Goal: Task Accomplishment & Management: Use online tool/utility

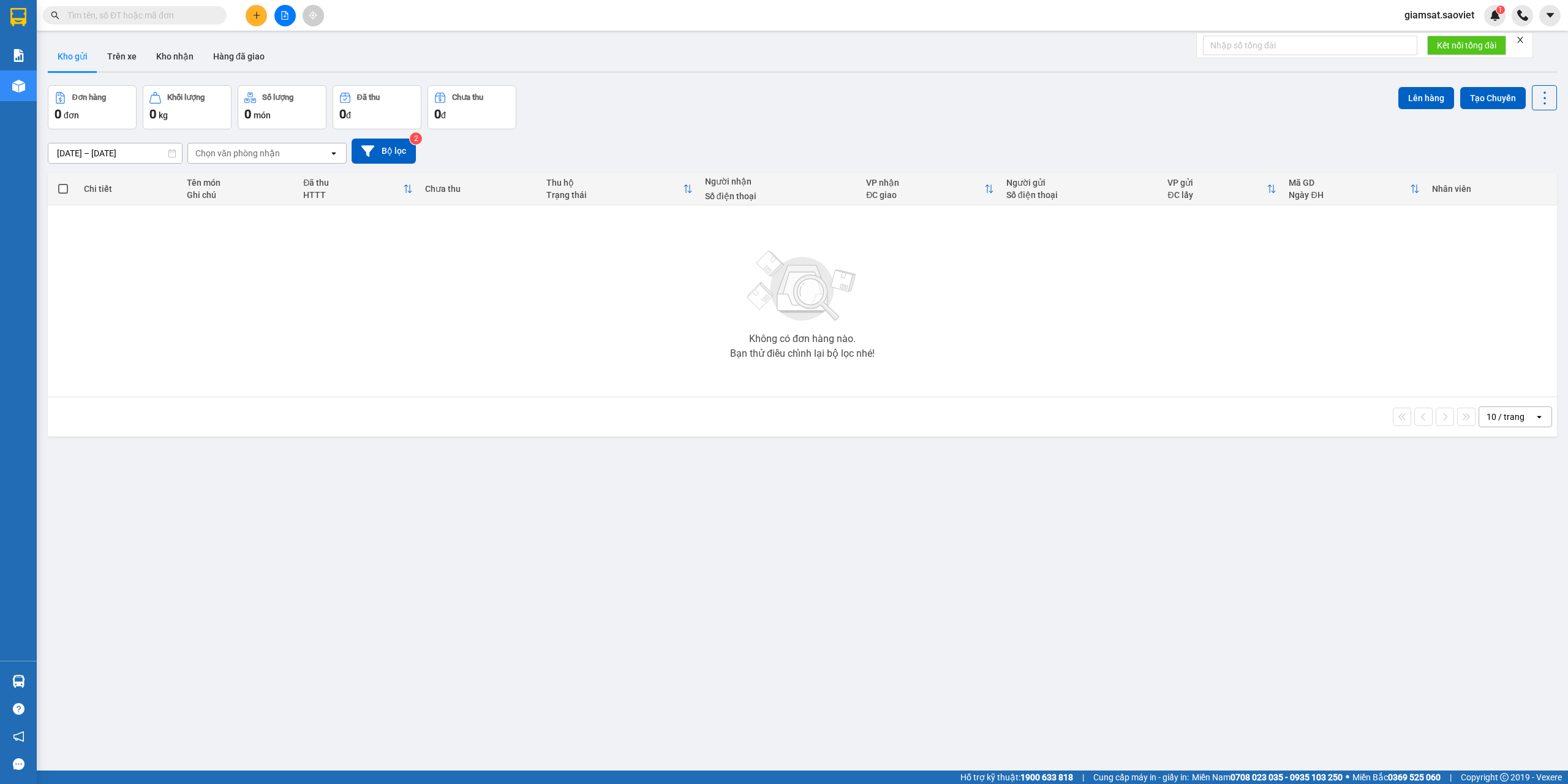
click at [186, 17] on input "text" at bounding box center [139, 15] width 145 height 13
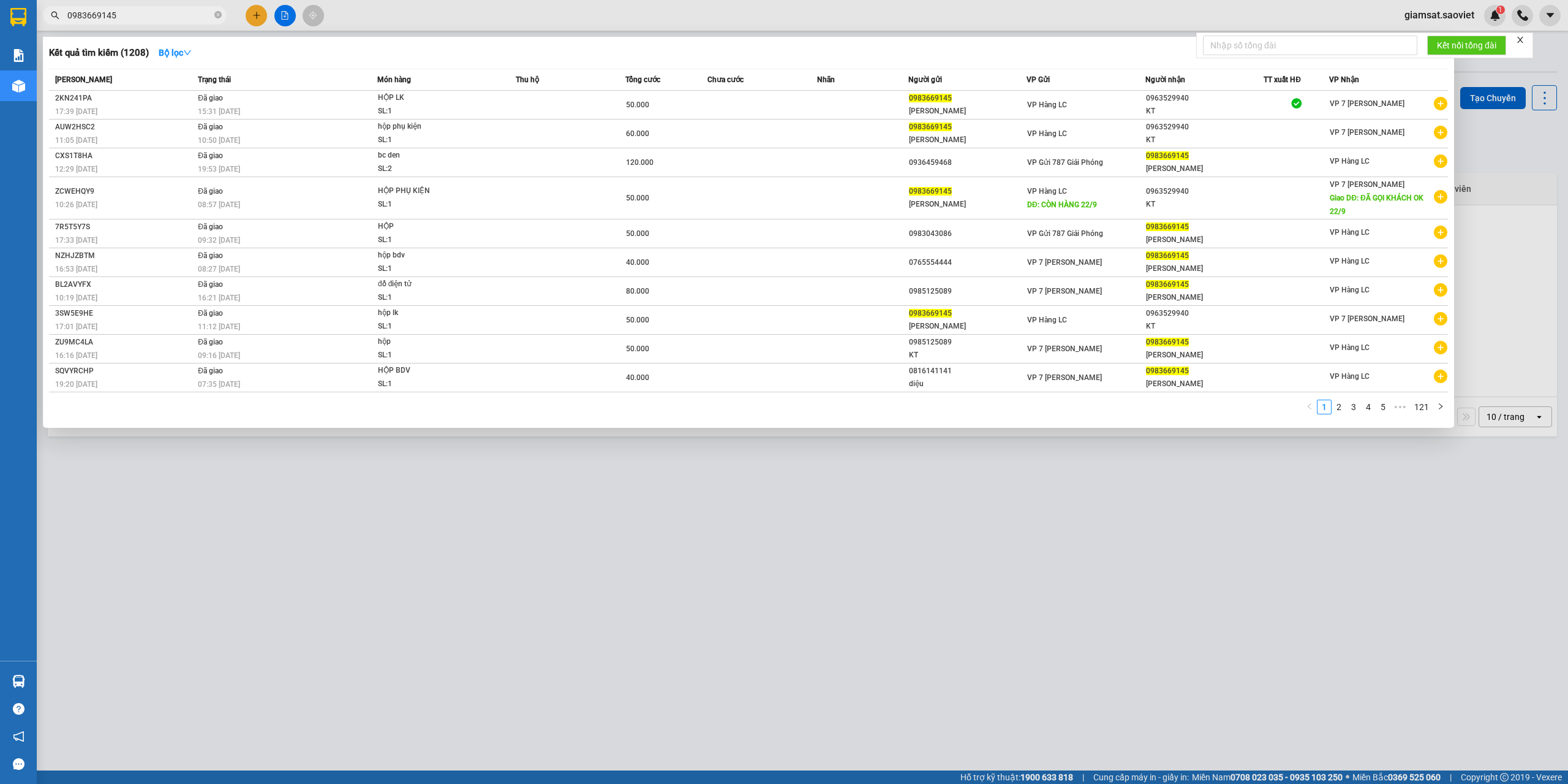
click at [131, 13] on input "0983669145" at bounding box center [139, 15] width 145 height 13
click at [147, 14] on input "0983669145" at bounding box center [139, 15] width 145 height 13
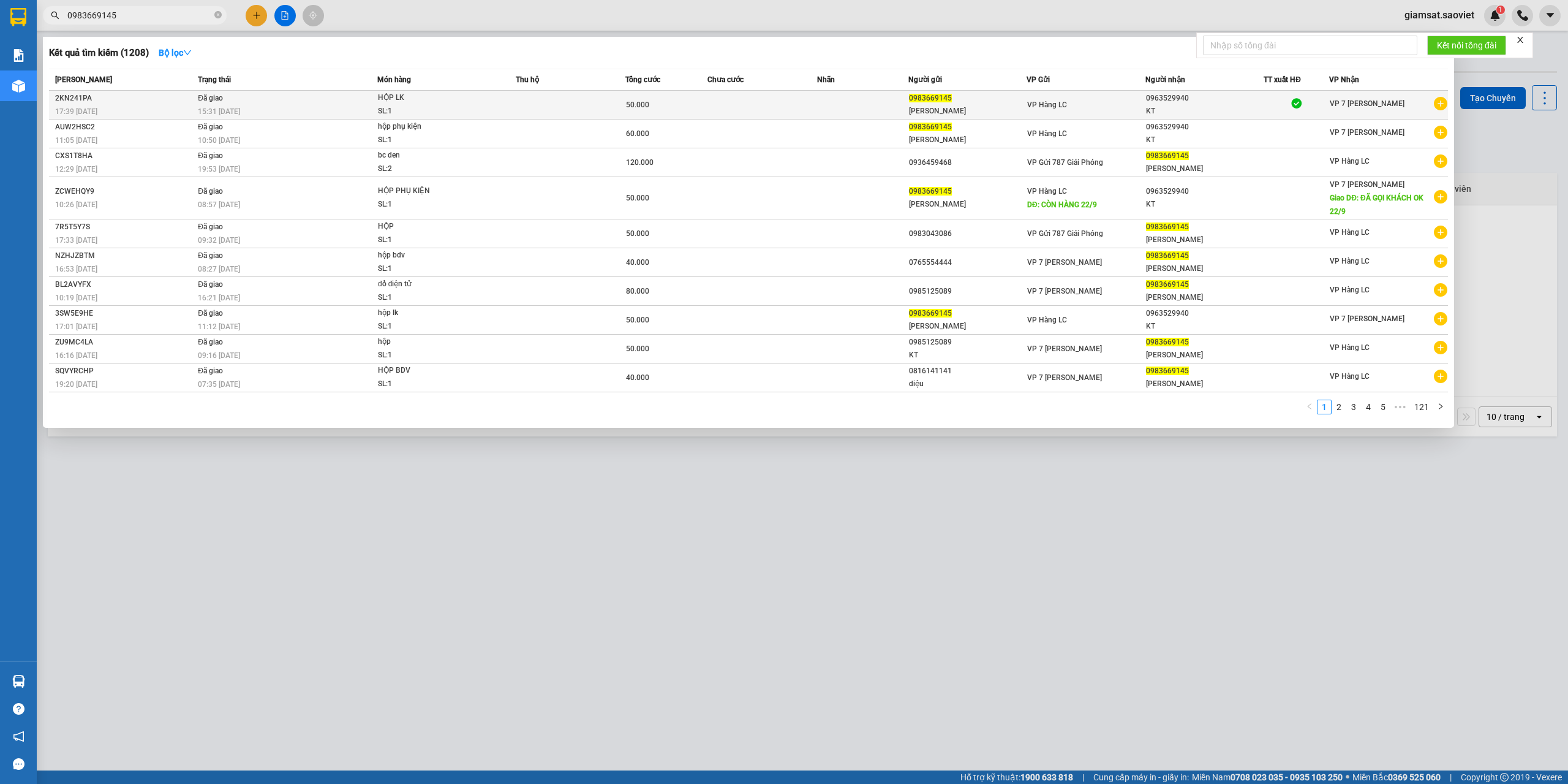
type input "0983669145"
click at [288, 106] on div "15:31 [DATE]" at bounding box center [288, 112] width 179 height 13
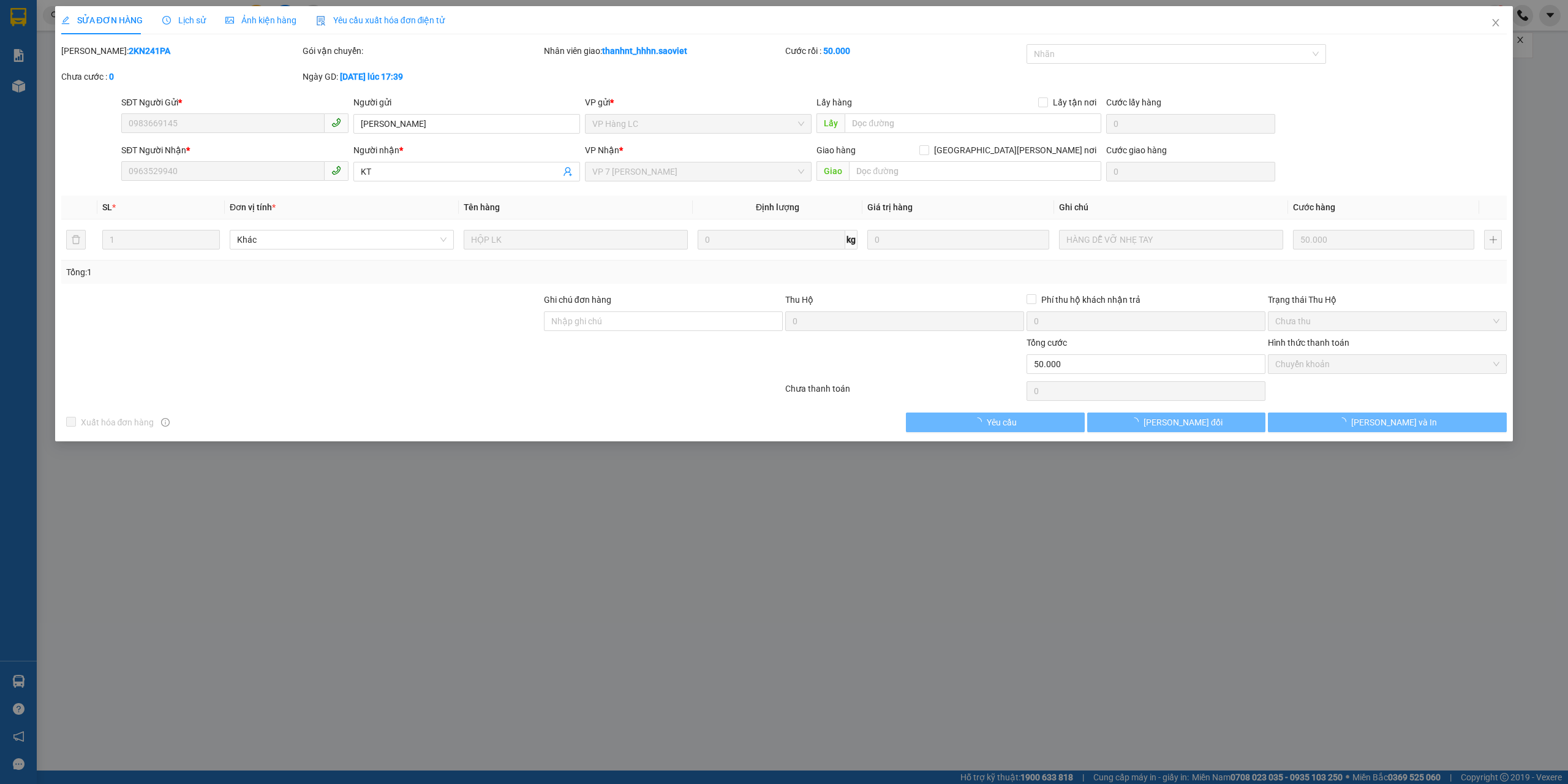
type input "0983669145"
type input "[PERSON_NAME]"
type input "0963529940"
type input "KT"
type input "0"
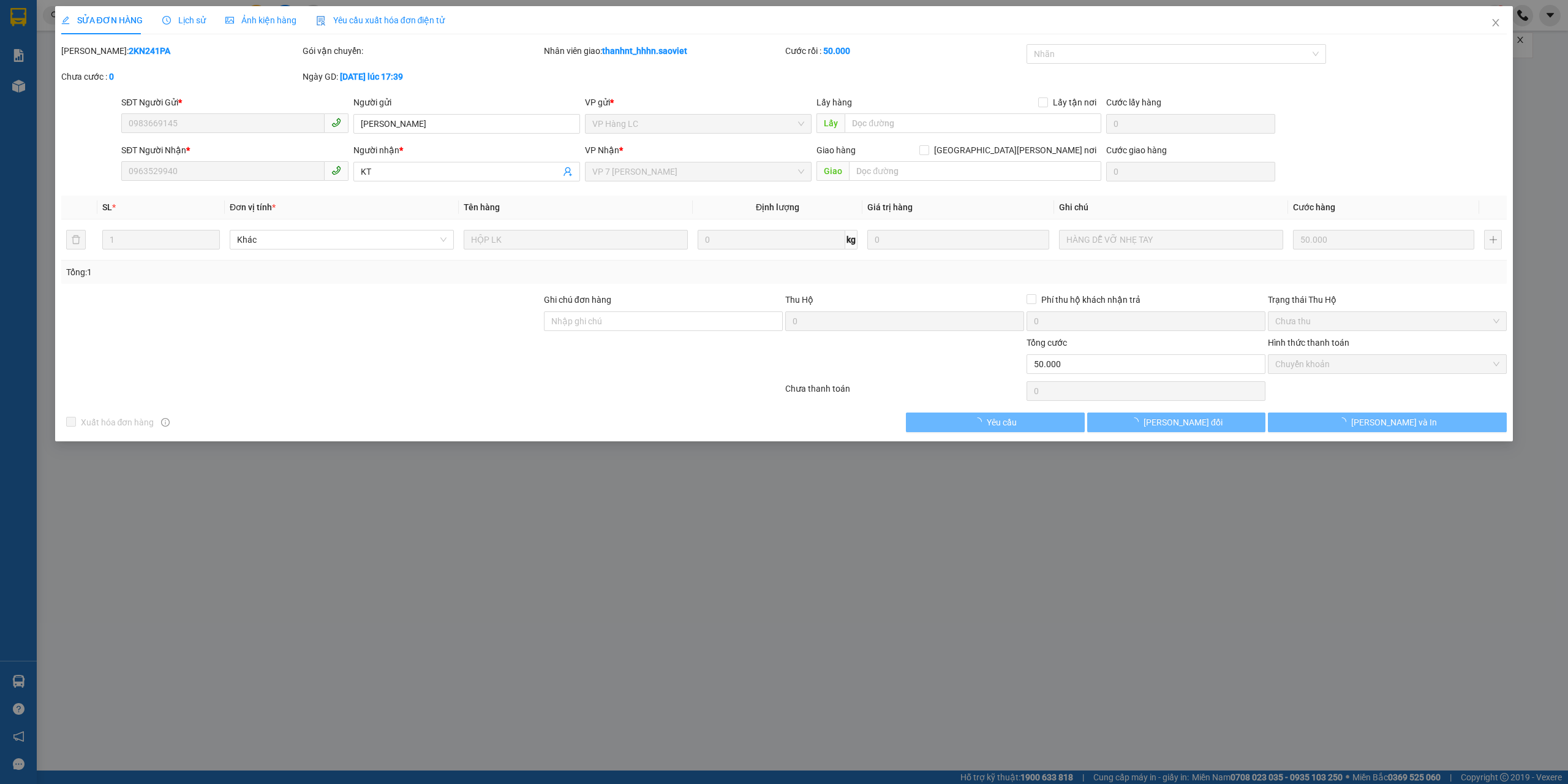
type input "50.000"
checkbox input "true"
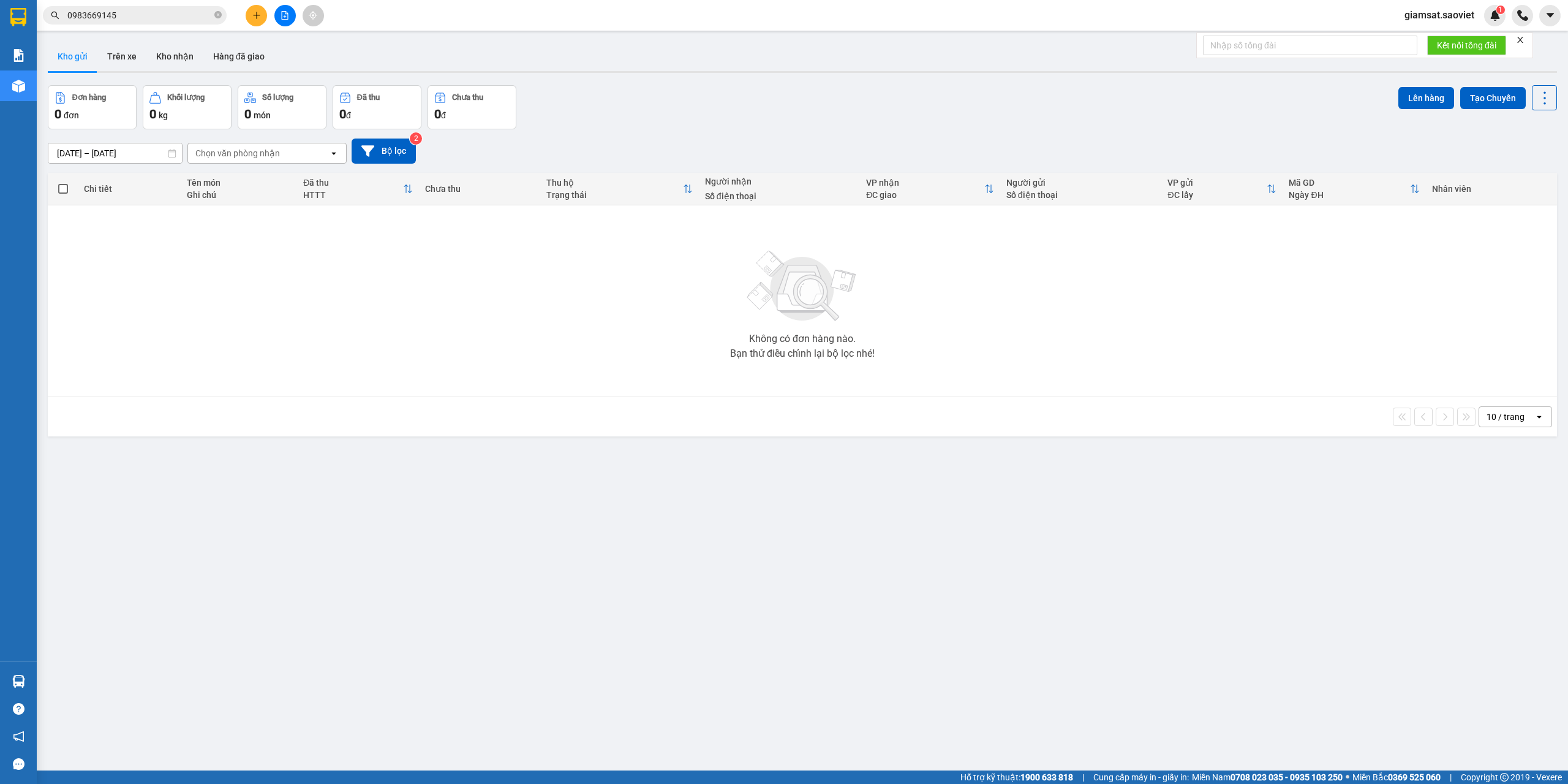
click at [145, 11] on input "0983669145" at bounding box center [139, 15] width 145 height 13
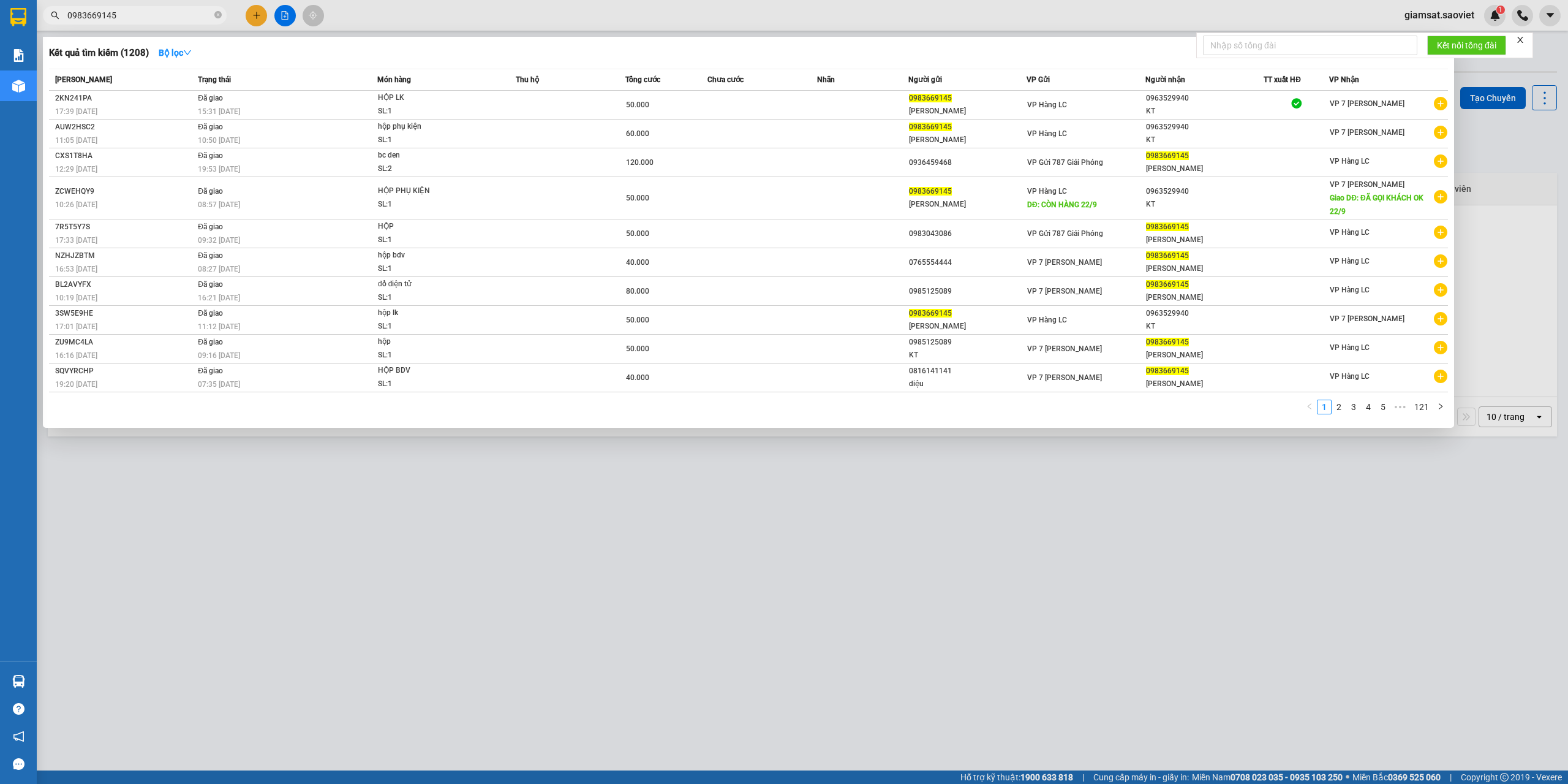
click at [135, 10] on input "0983669145" at bounding box center [139, 15] width 145 height 13
click at [153, 18] on input "0983669145" at bounding box center [139, 15] width 145 height 13
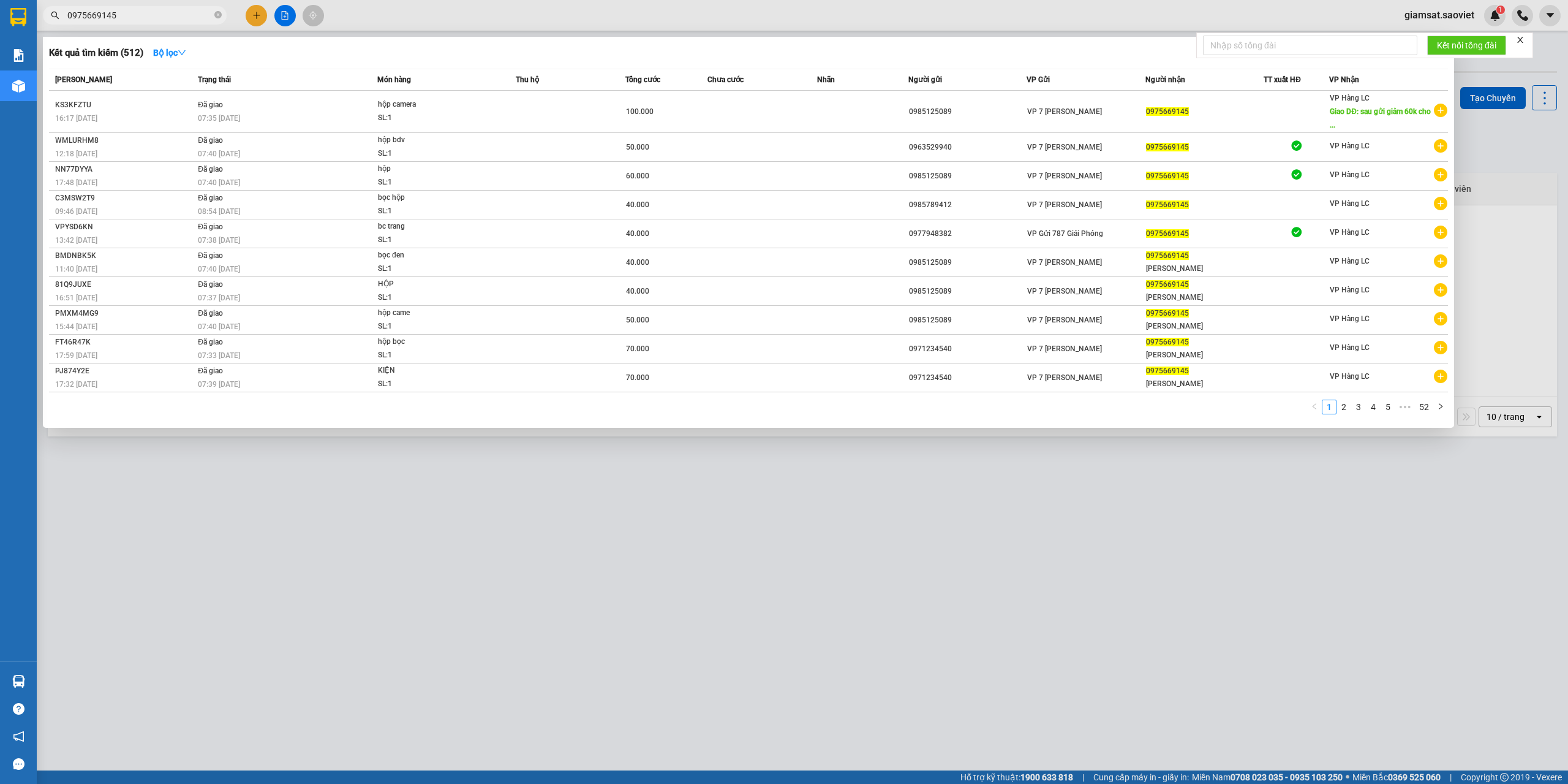
click at [128, 18] on input "0975669145" at bounding box center [139, 15] width 145 height 13
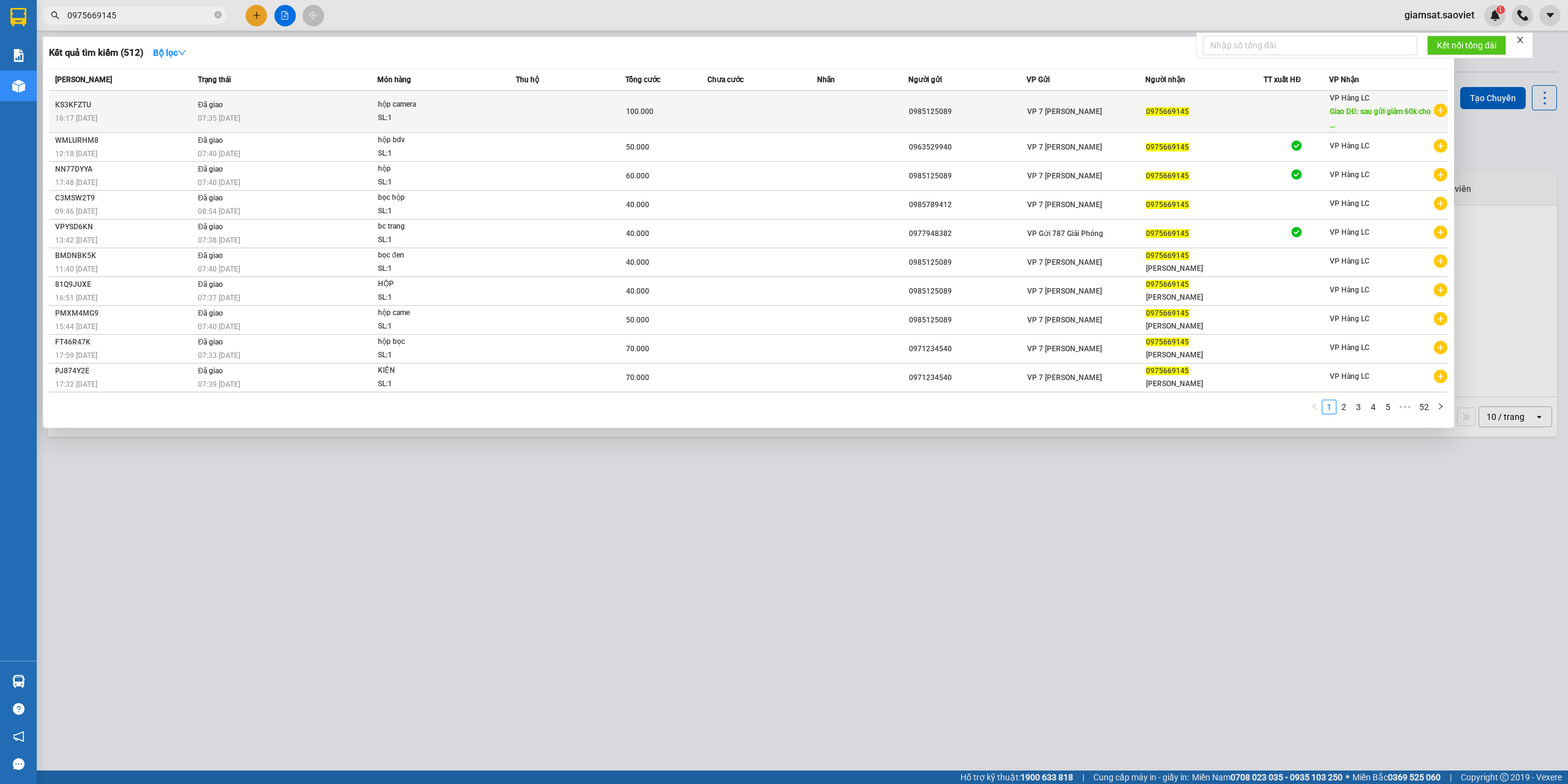
type input "0975669145"
click at [1293, 110] on div at bounding box center [1297, 112] width 65 height 13
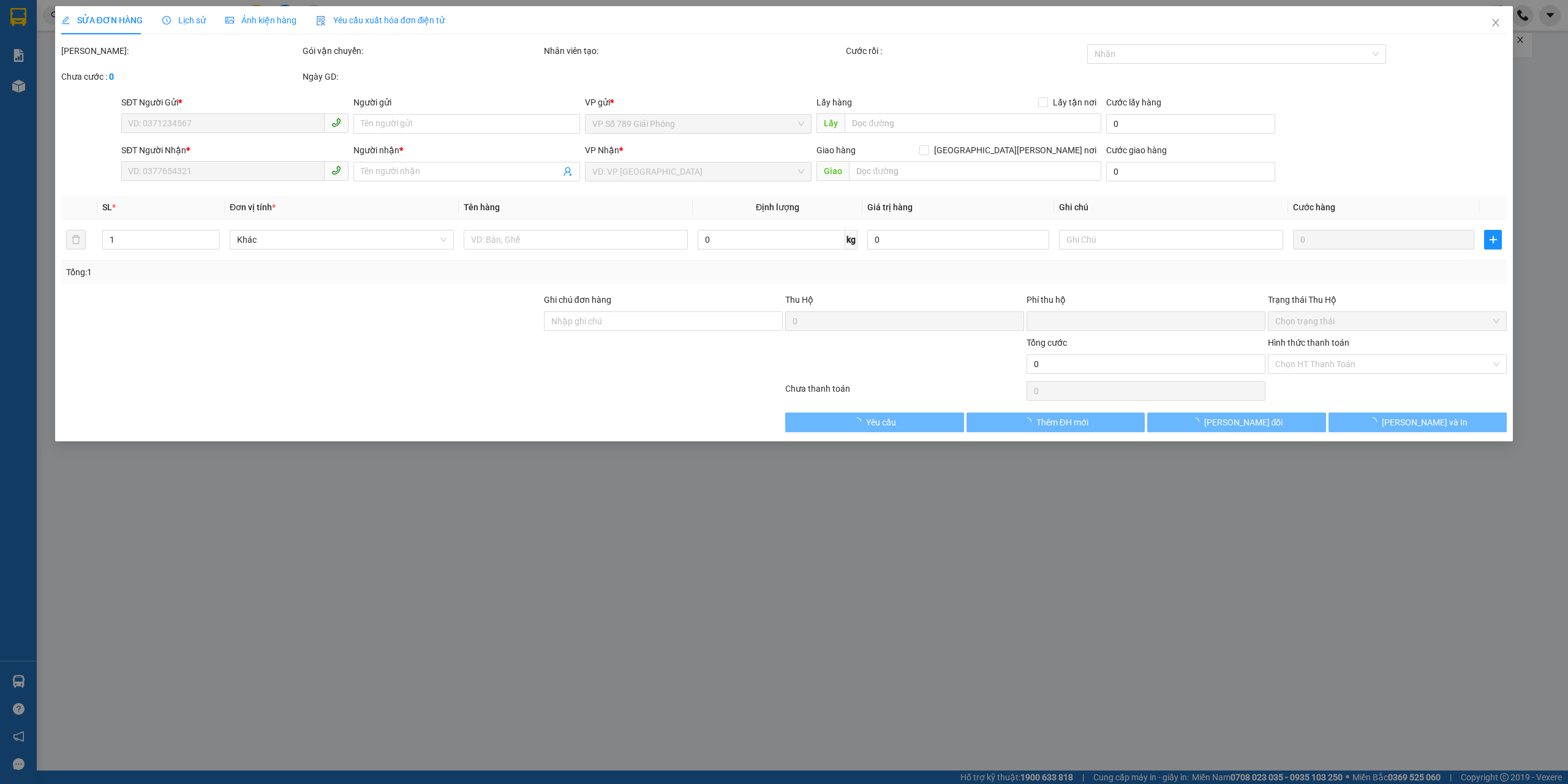
type input "0985125089"
type input "0975669145"
type input "sau gửi giảm 60k cho khách"
type input "0"
type input "100.000"
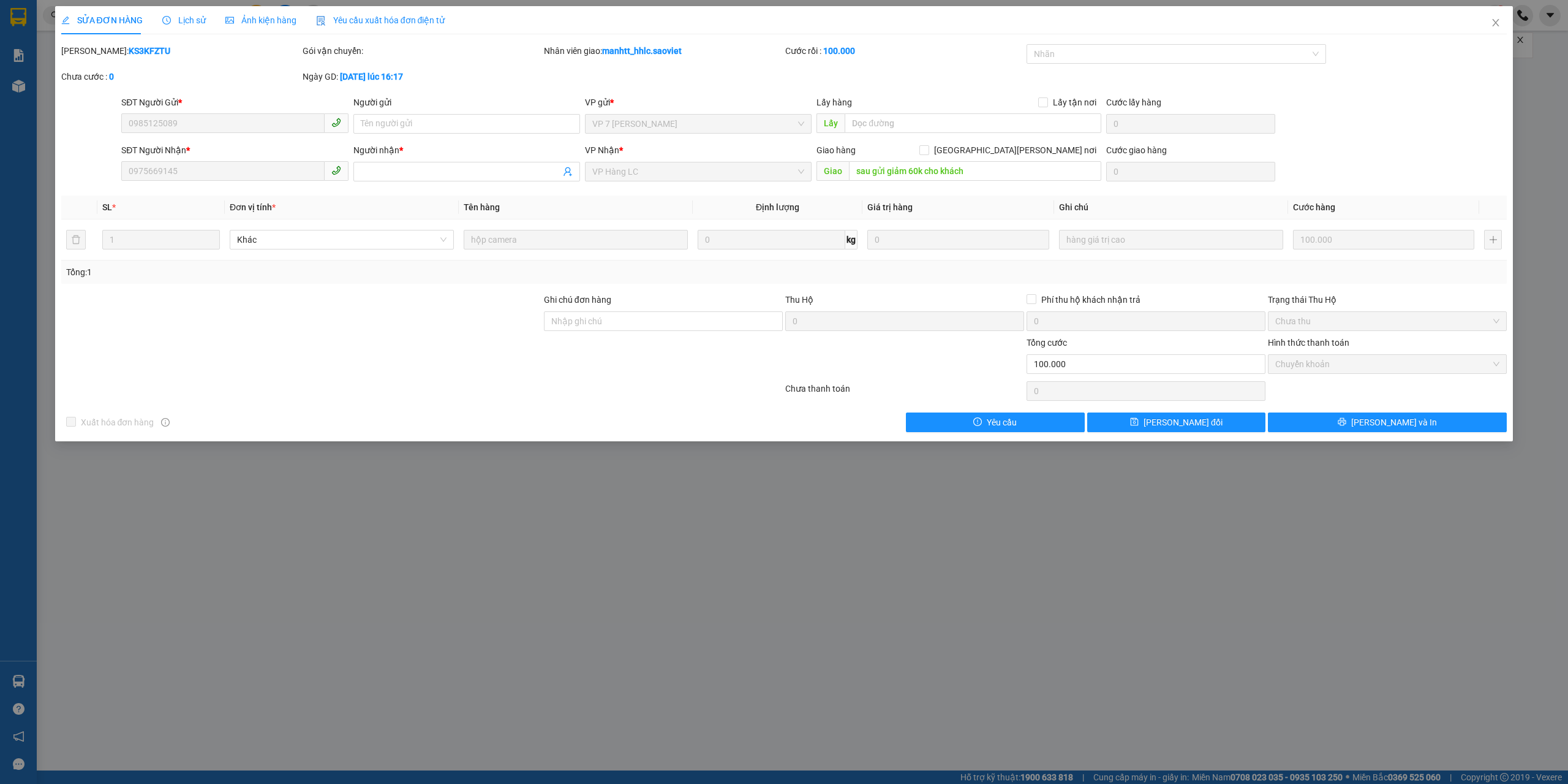
click at [203, 22] on div "Lịch sử" at bounding box center [183, 20] width 43 height 13
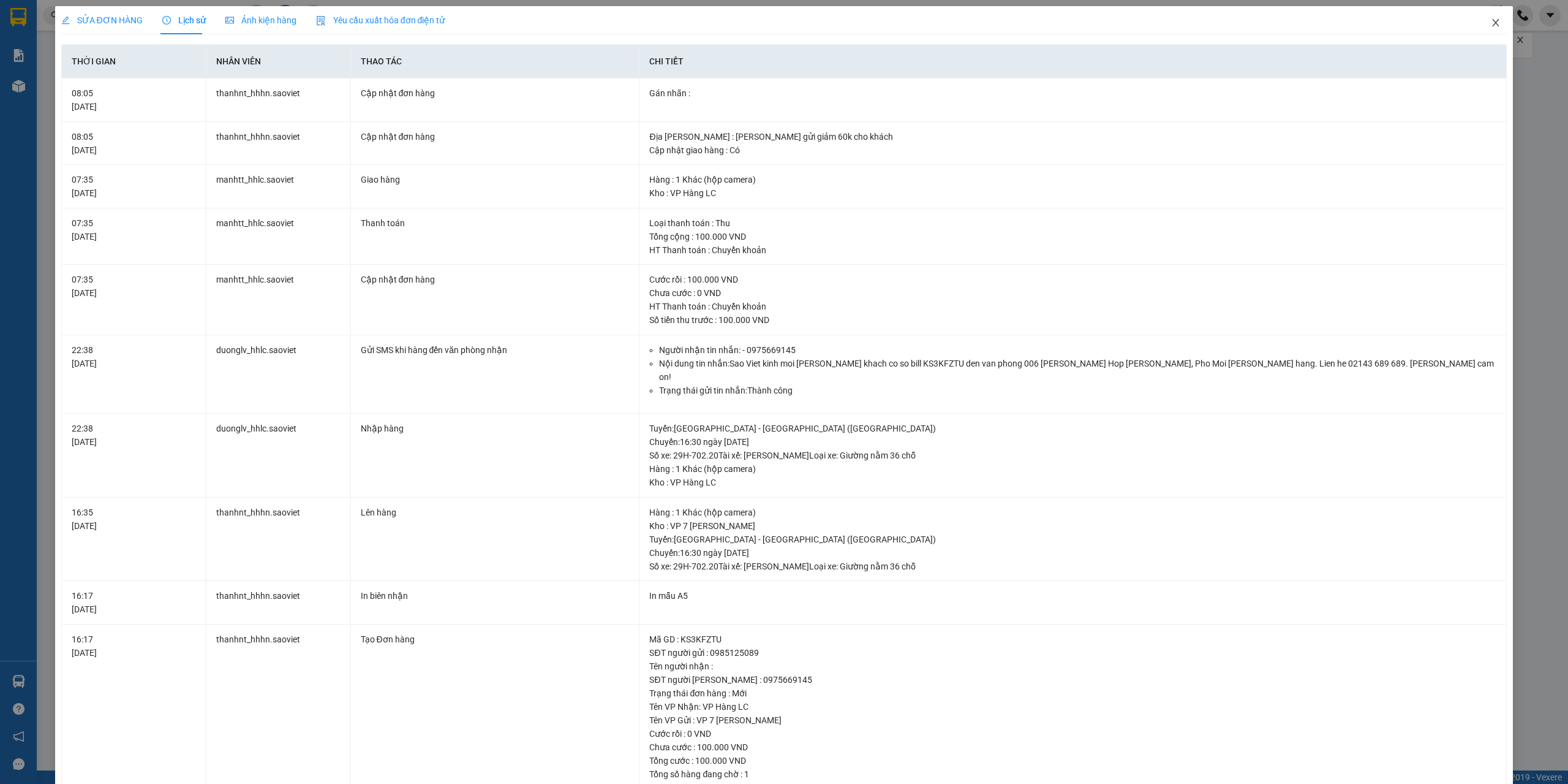
click at [1492, 28] on span "Close" at bounding box center [1495, 23] width 34 height 35
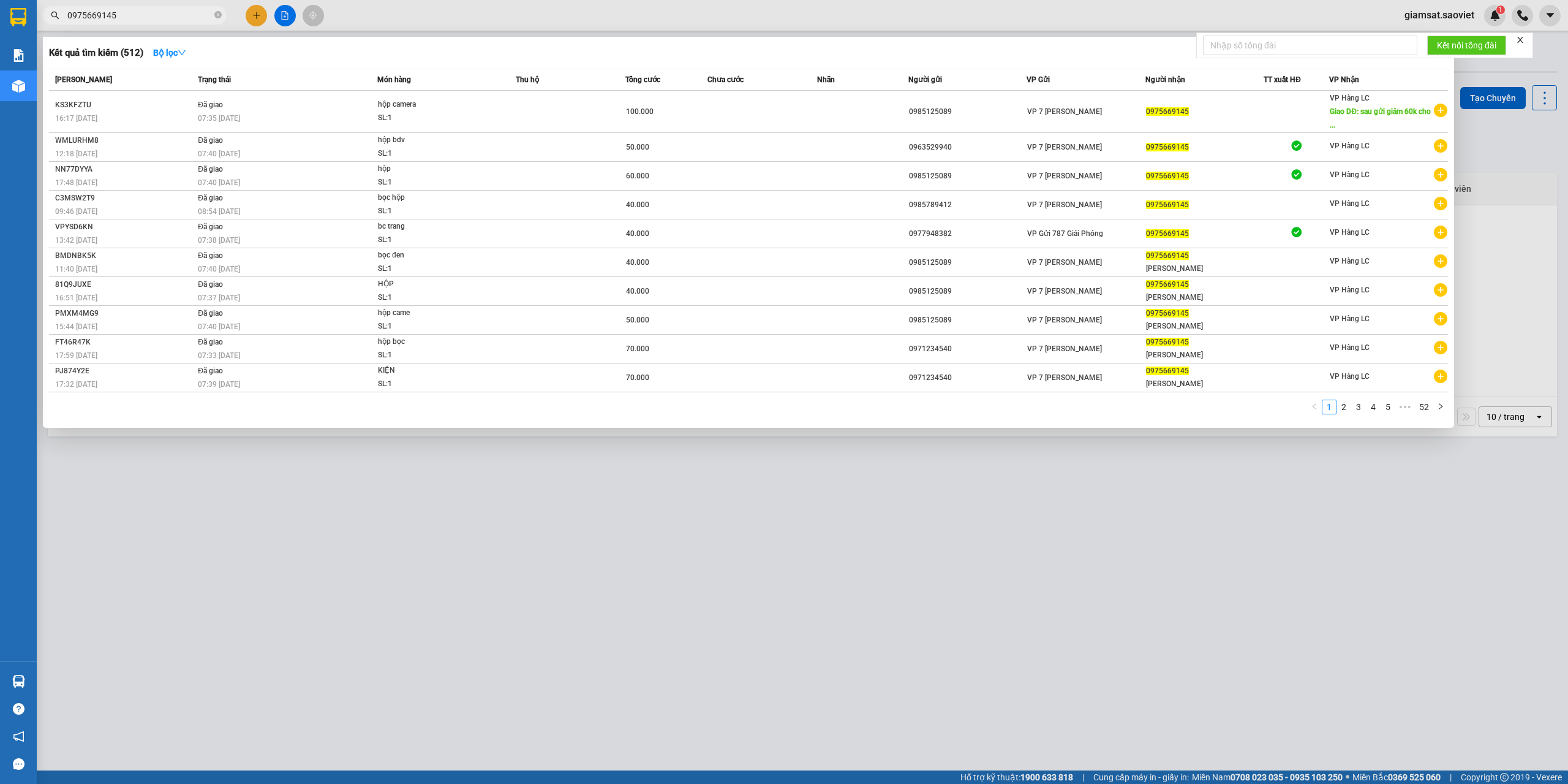
click at [128, 14] on input "0975669145" at bounding box center [139, 15] width 145 height 13
click at [124, 13] on input "0975669145" at bounding box center [139, 15] width 145 height 13
click at [124, 10] on input "0975669145" at bounding box center [139, 15] width 145 height 13
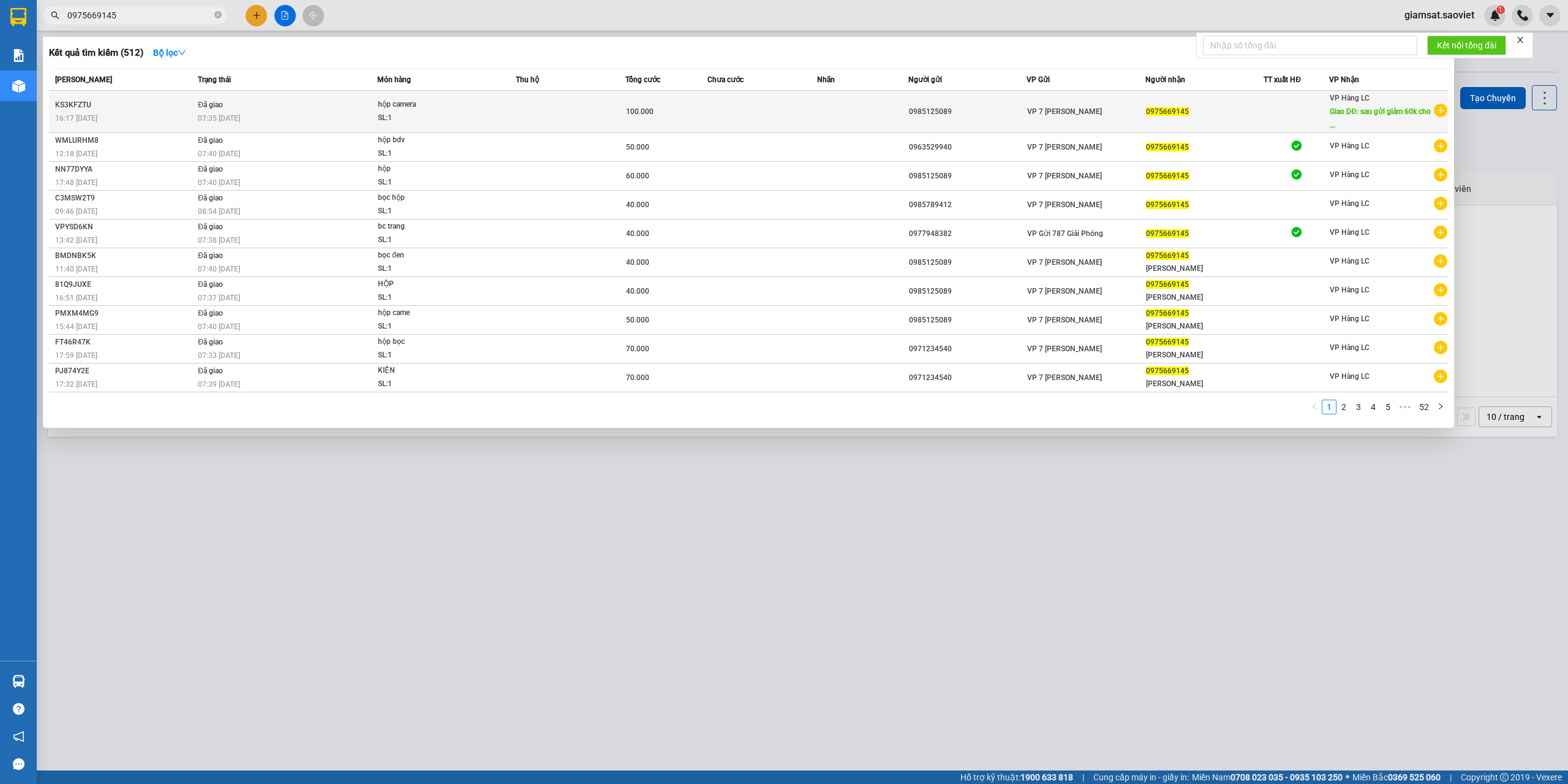
click at [515, 100] on span "hộp camera SL: 1" at bounding box center [446, 112] width 137 height 26
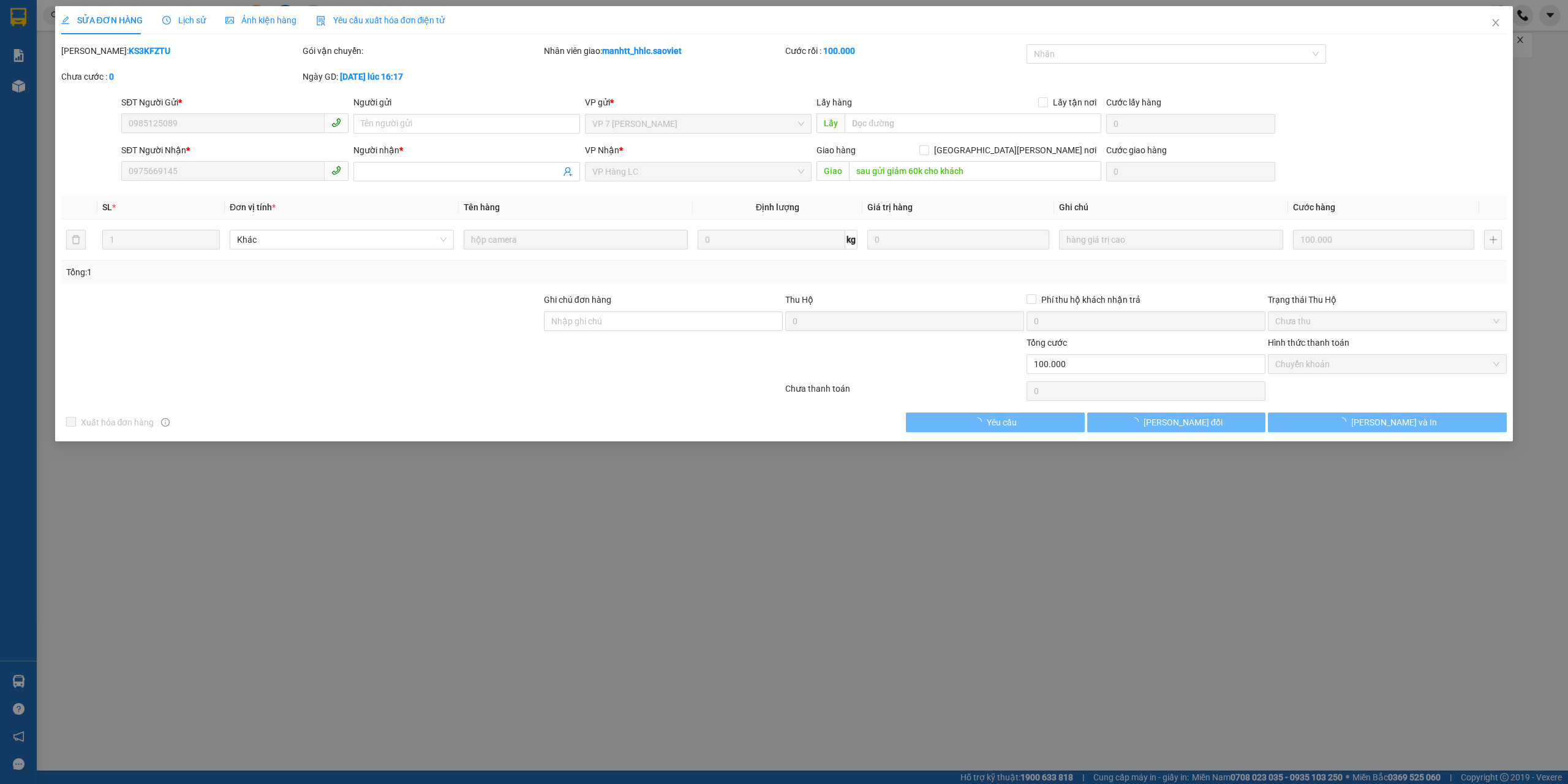
type input "0985125089"
type input "0975669145"
type input "sau gửi giảm 60k cho khách"
type input "0"
type input "100.000"
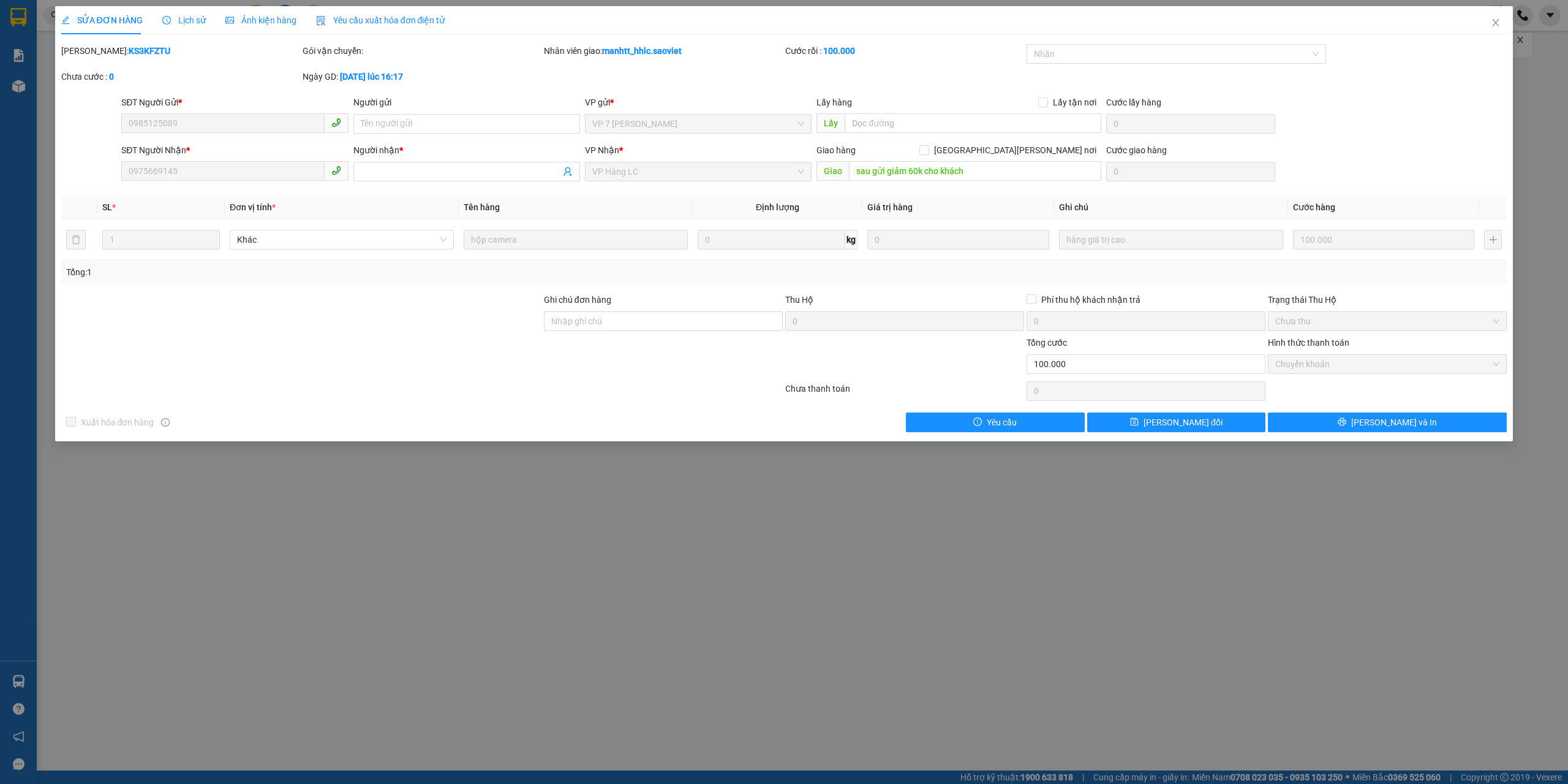
click at [162, 25] on span "Lịch sử" at bounding box center [183, 20] width 43 height 10
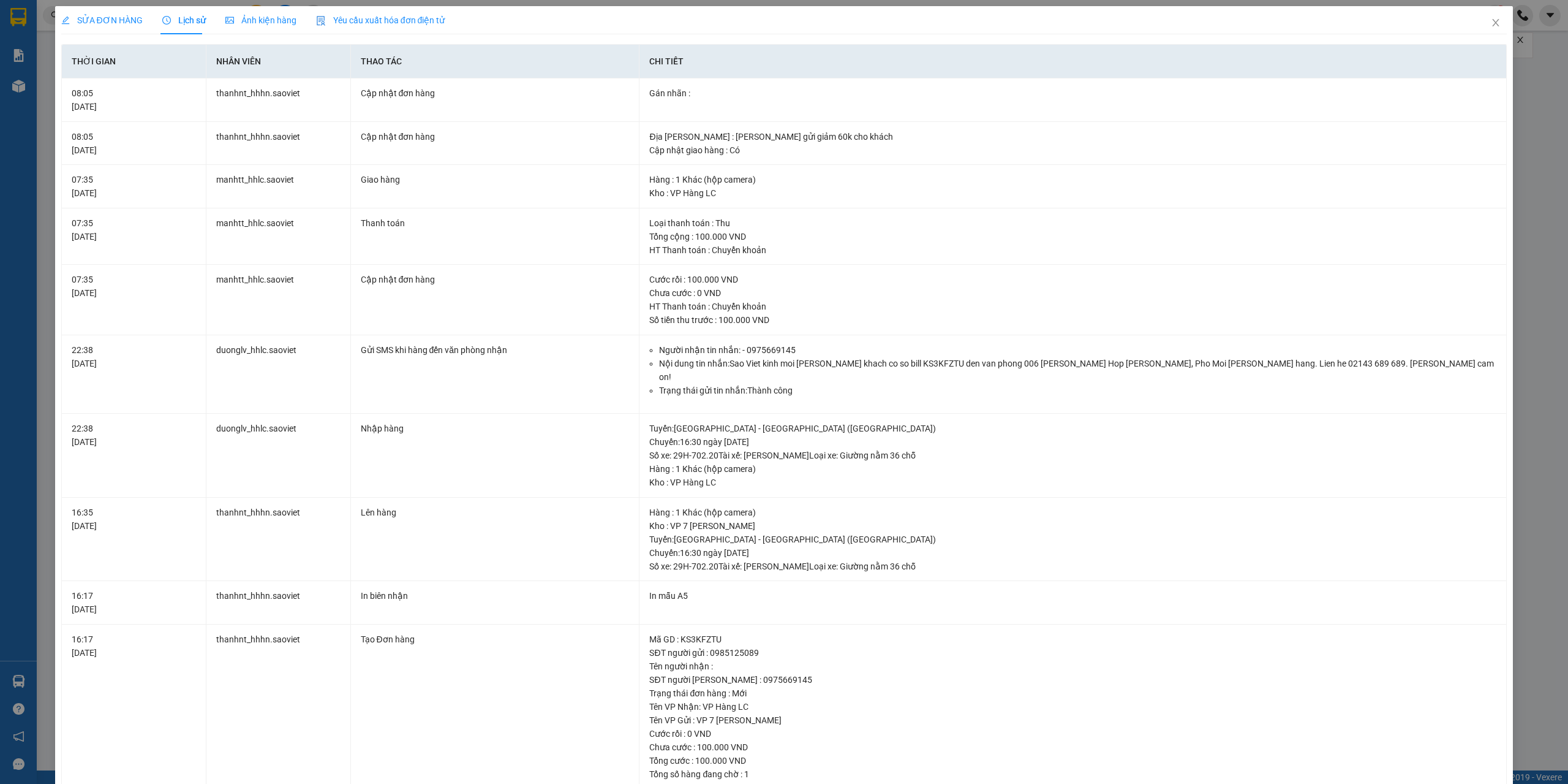
click at [92, 18] on span "SỬA ĐƠN HÀNG" at bounding box center [101, 20] width 81 height 10
